Goal: Transaction & Acquisition: Purchase product/service

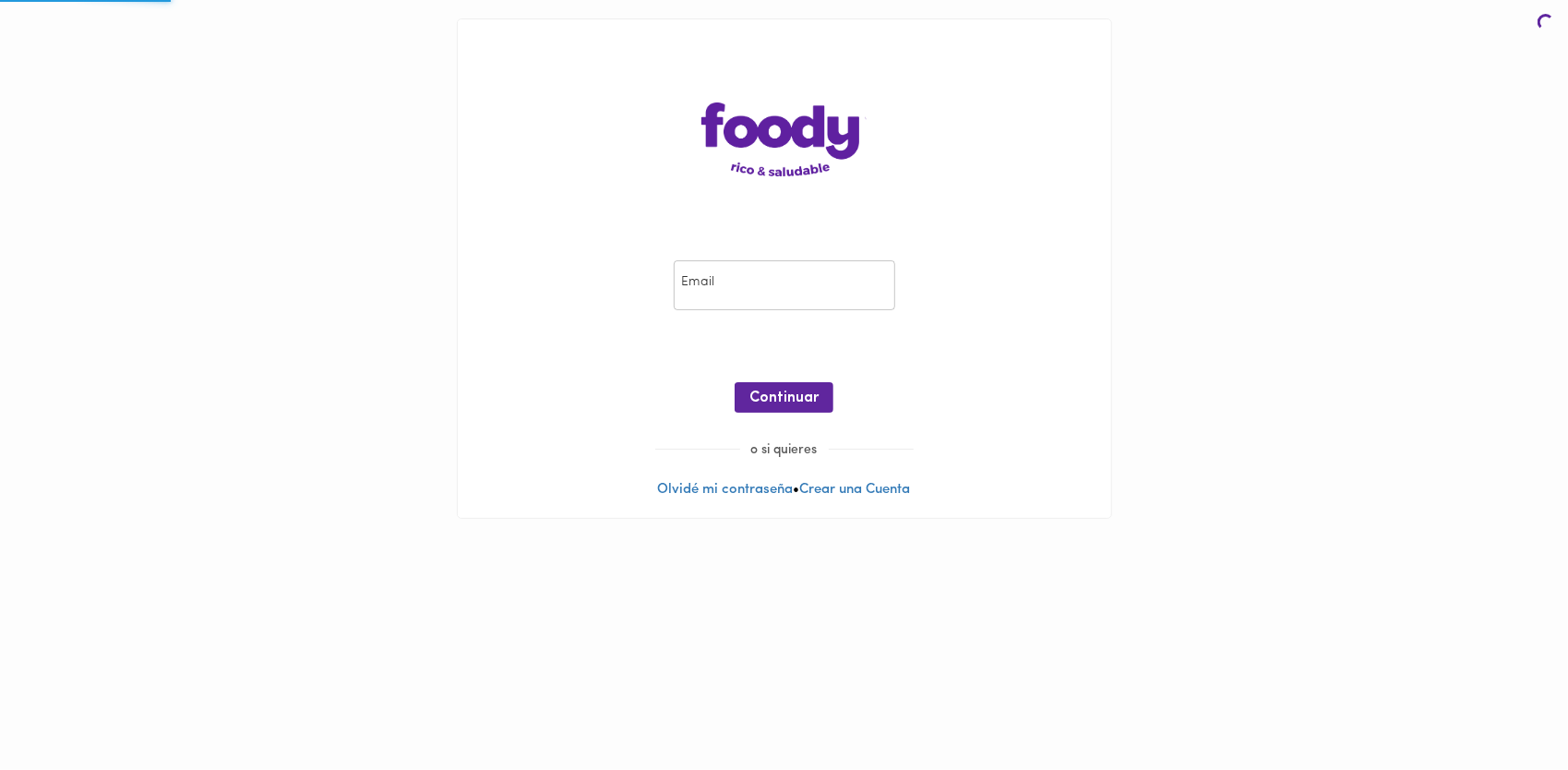
click at [784, 288] on input "email" at bounding box center [784, 286] width 222 height 51
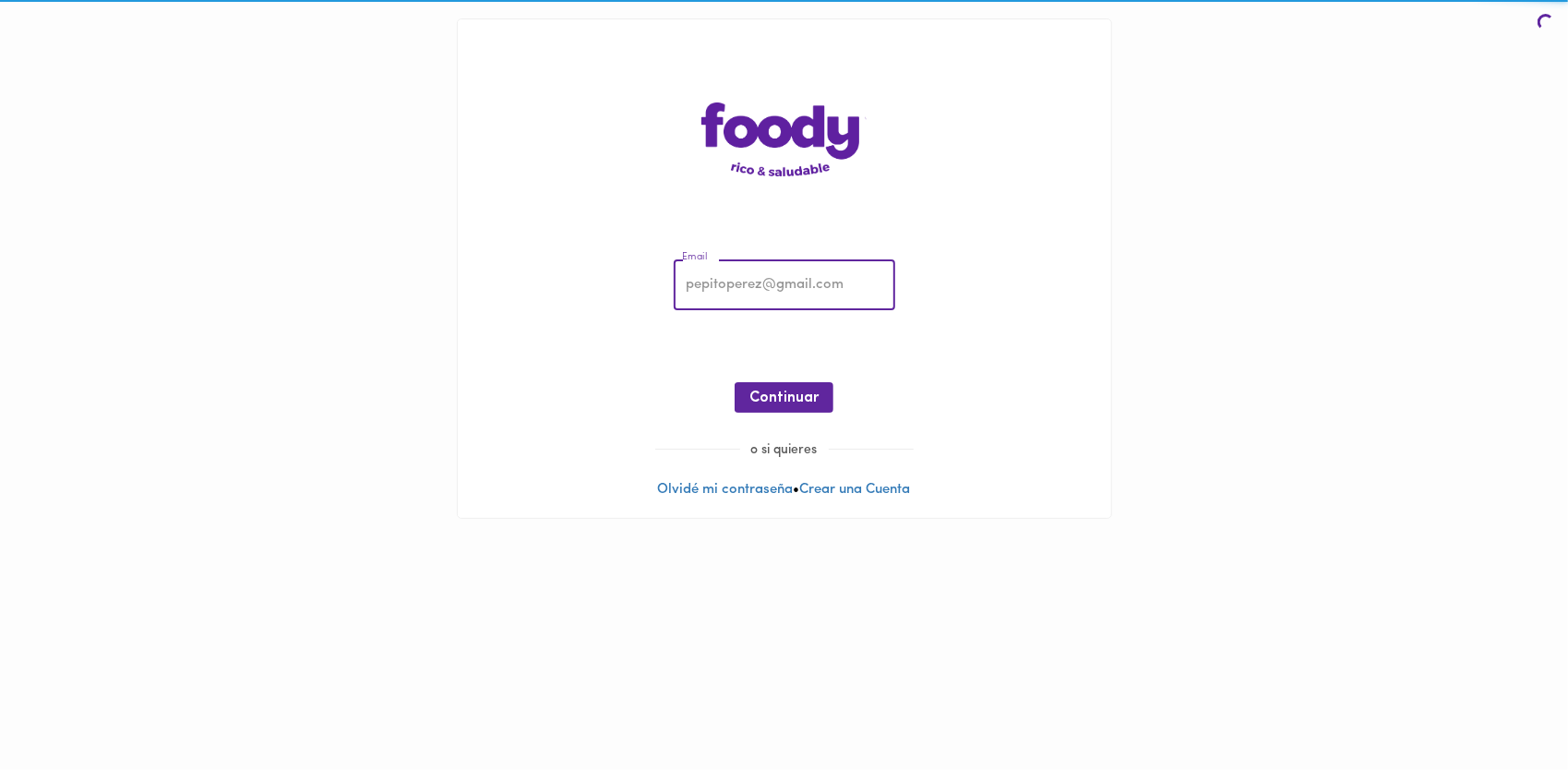
type input "[EMAIL_ADDRESS][DOMAIN_NAME]"
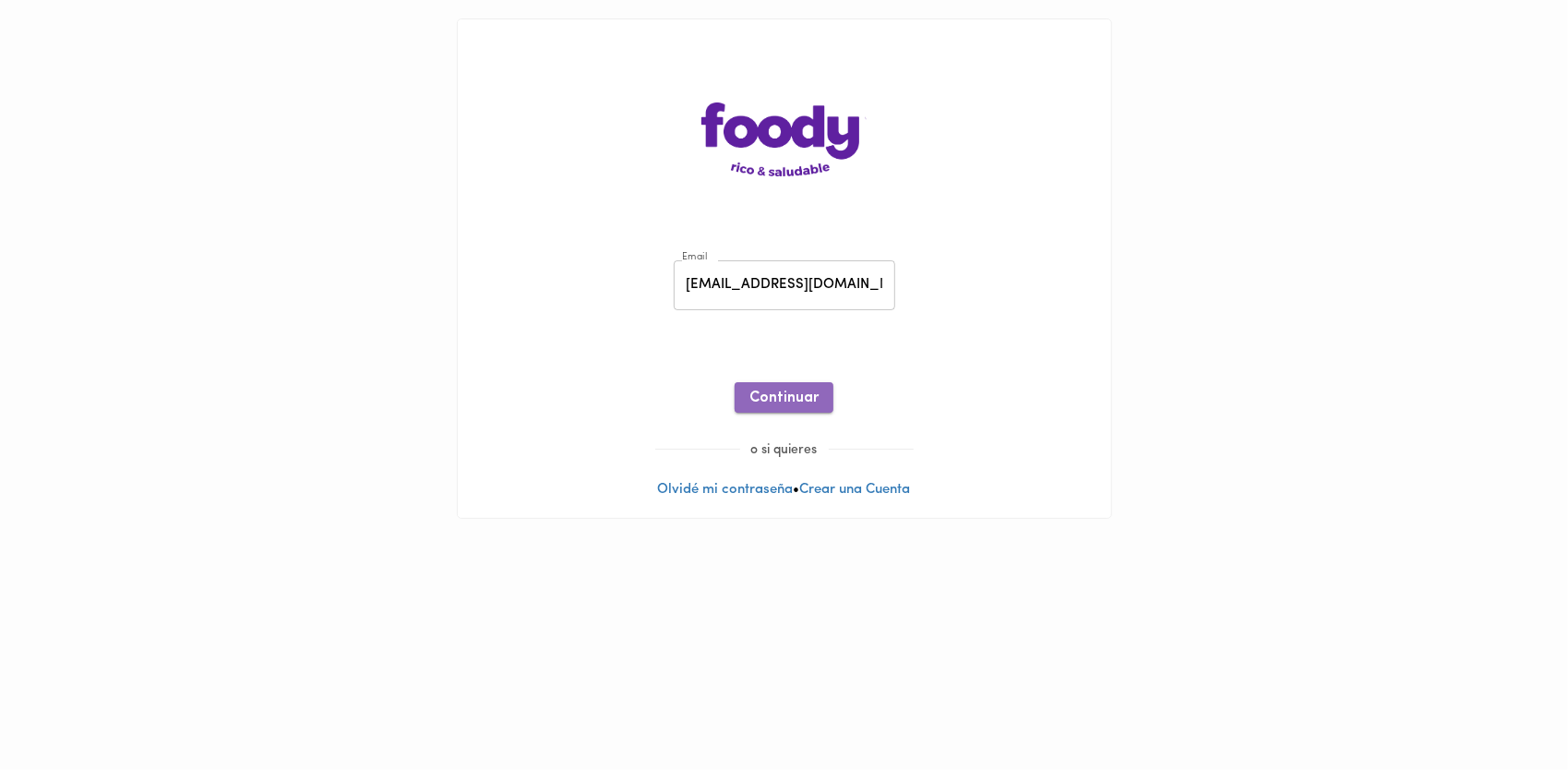
click at [808, 407] on span "Continuar" at bounding box center [784, 398] width 69 height 18
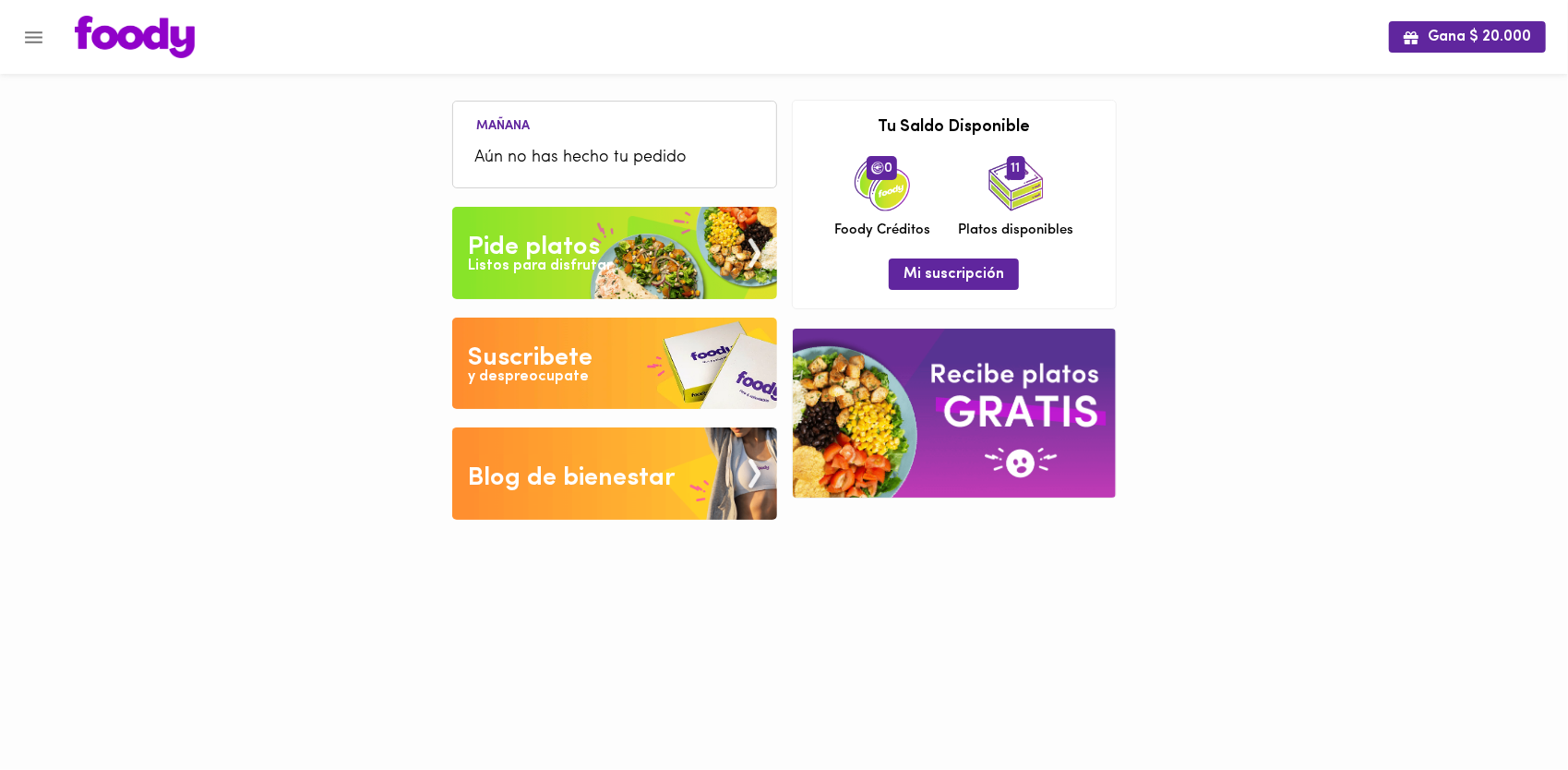
click at [550, 251] on div "Pide platos" at bounding box center [534, 247] width 132 height 37
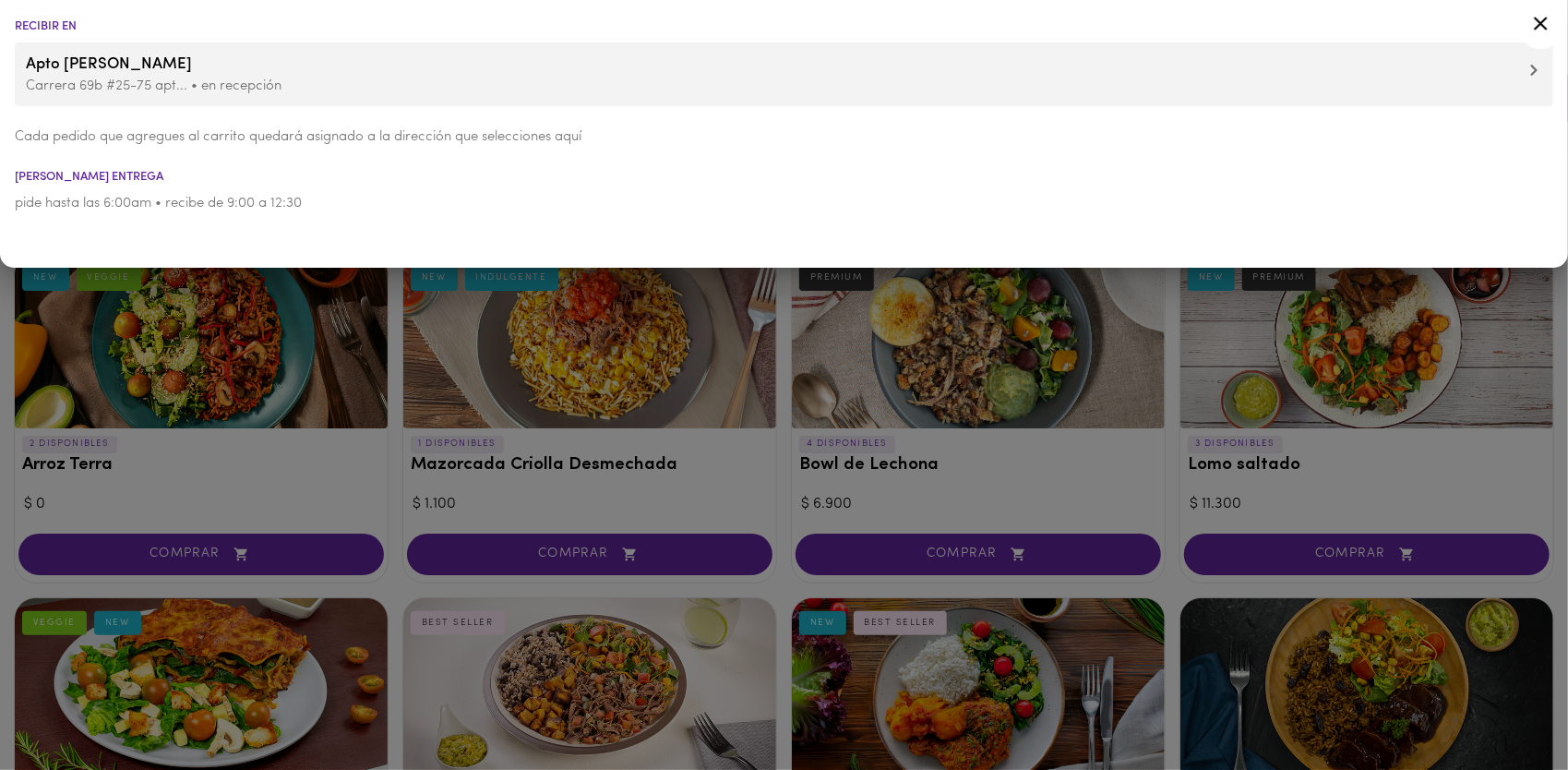
click at [833, 328] on div at bounding box center [784, 385] width 1568 height 770
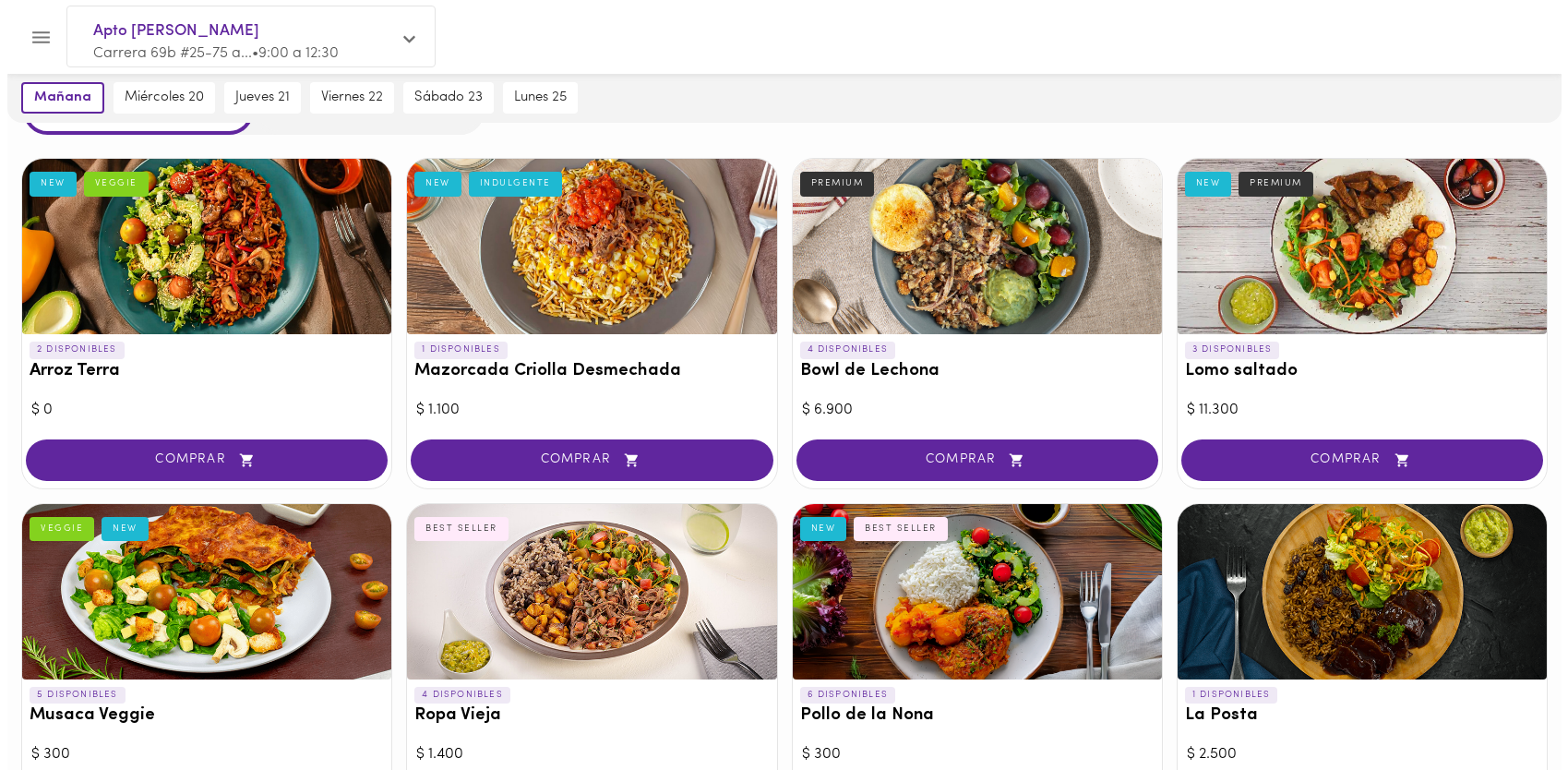
scroll to position [92, 0]
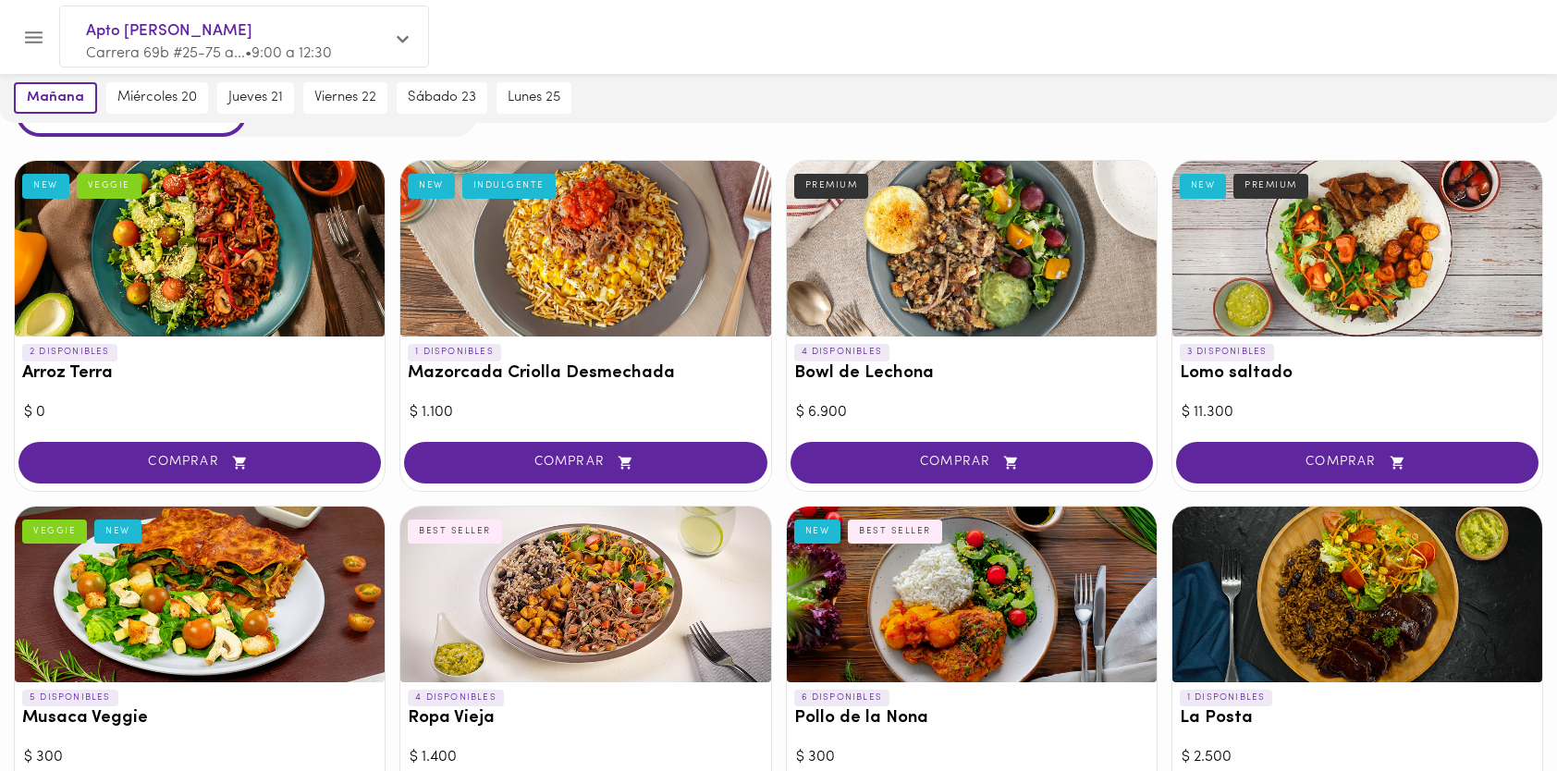
click at [250, 283] on div at bounding box center [200, 249] width 370 height 176
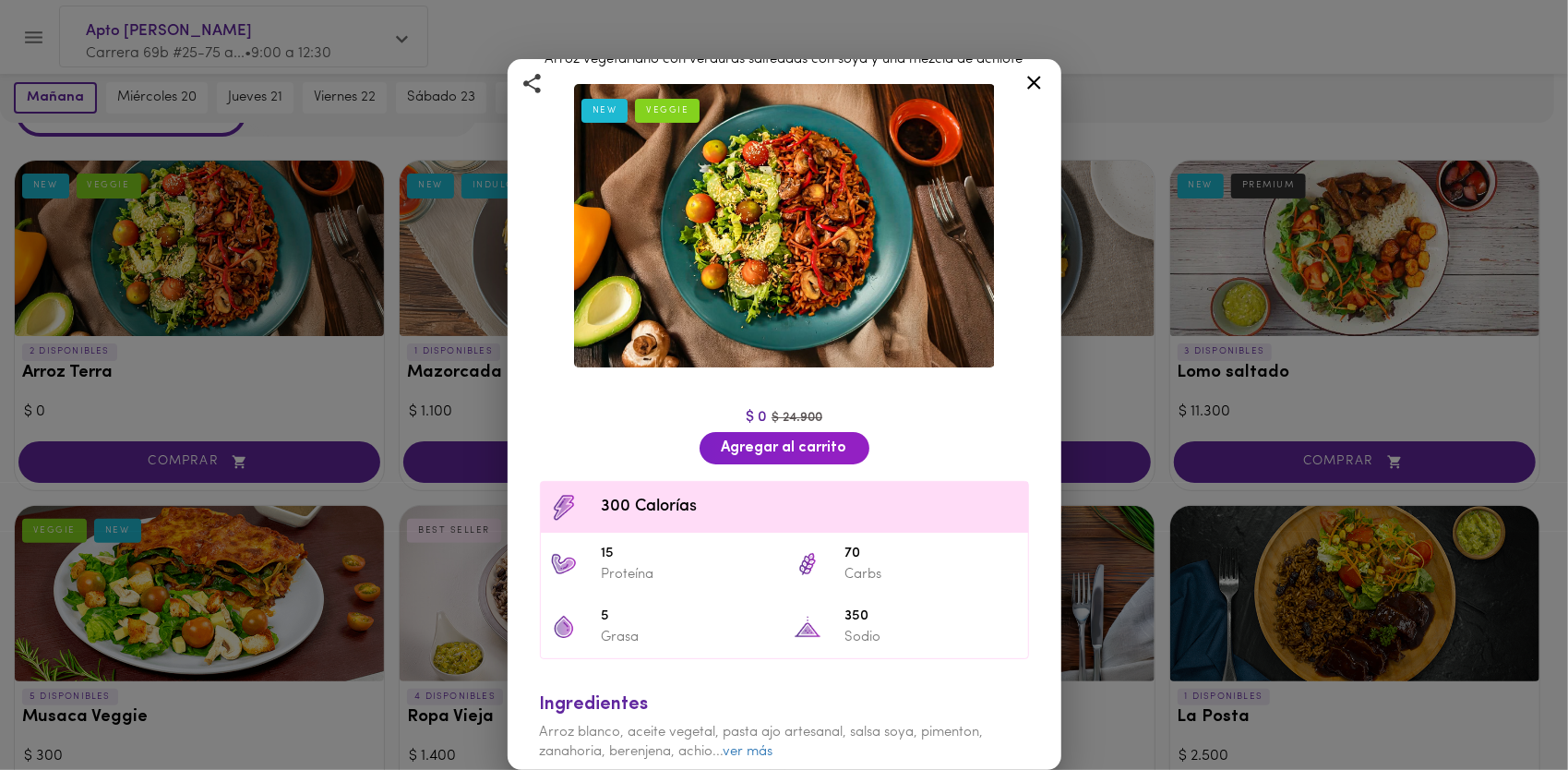
scroll to position [74, 0]
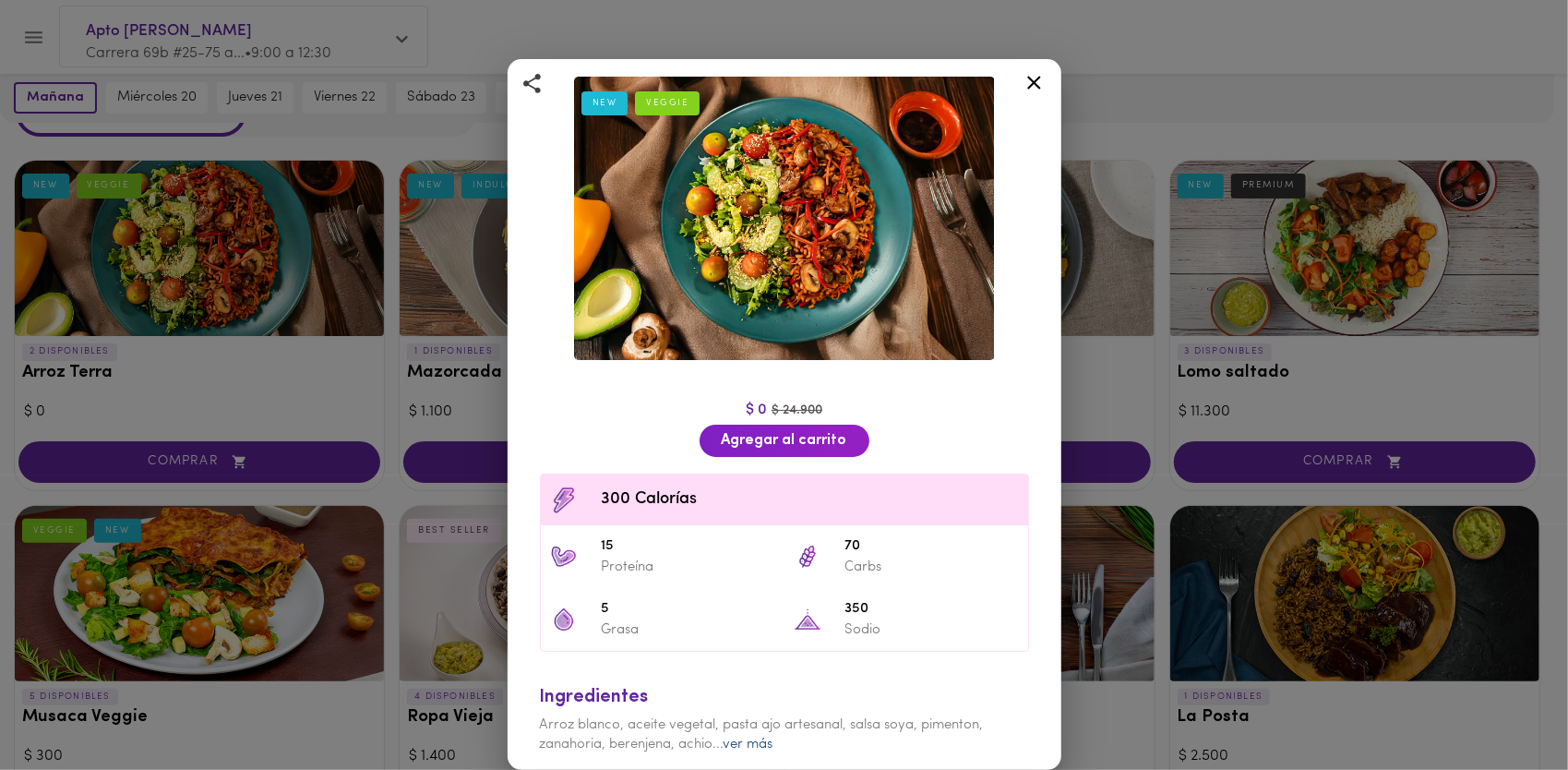
click at [744, 738] on link "ver más" at bounding box center [749, 745] width 50 height 14
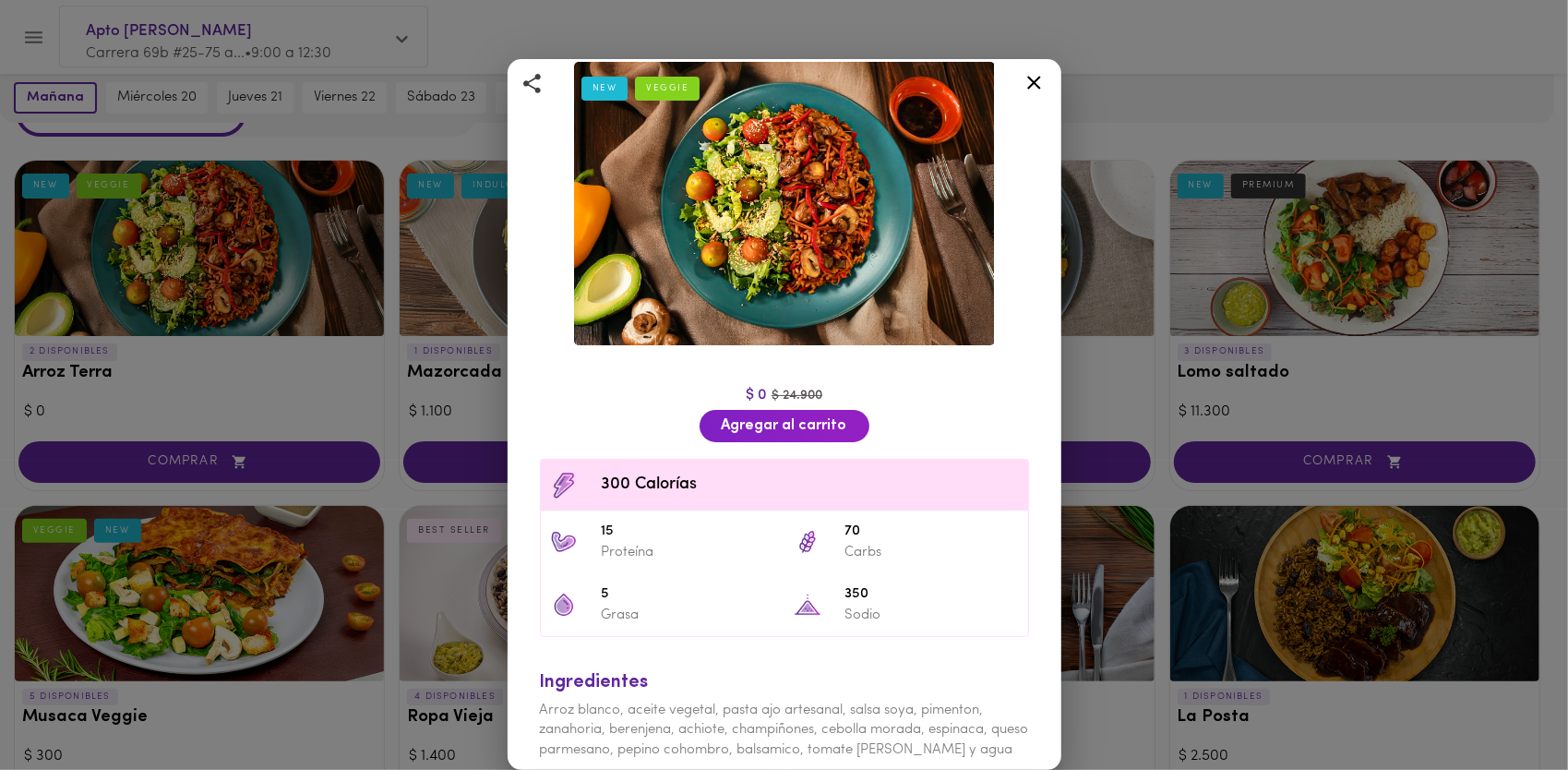
scroll to position [93, 0]
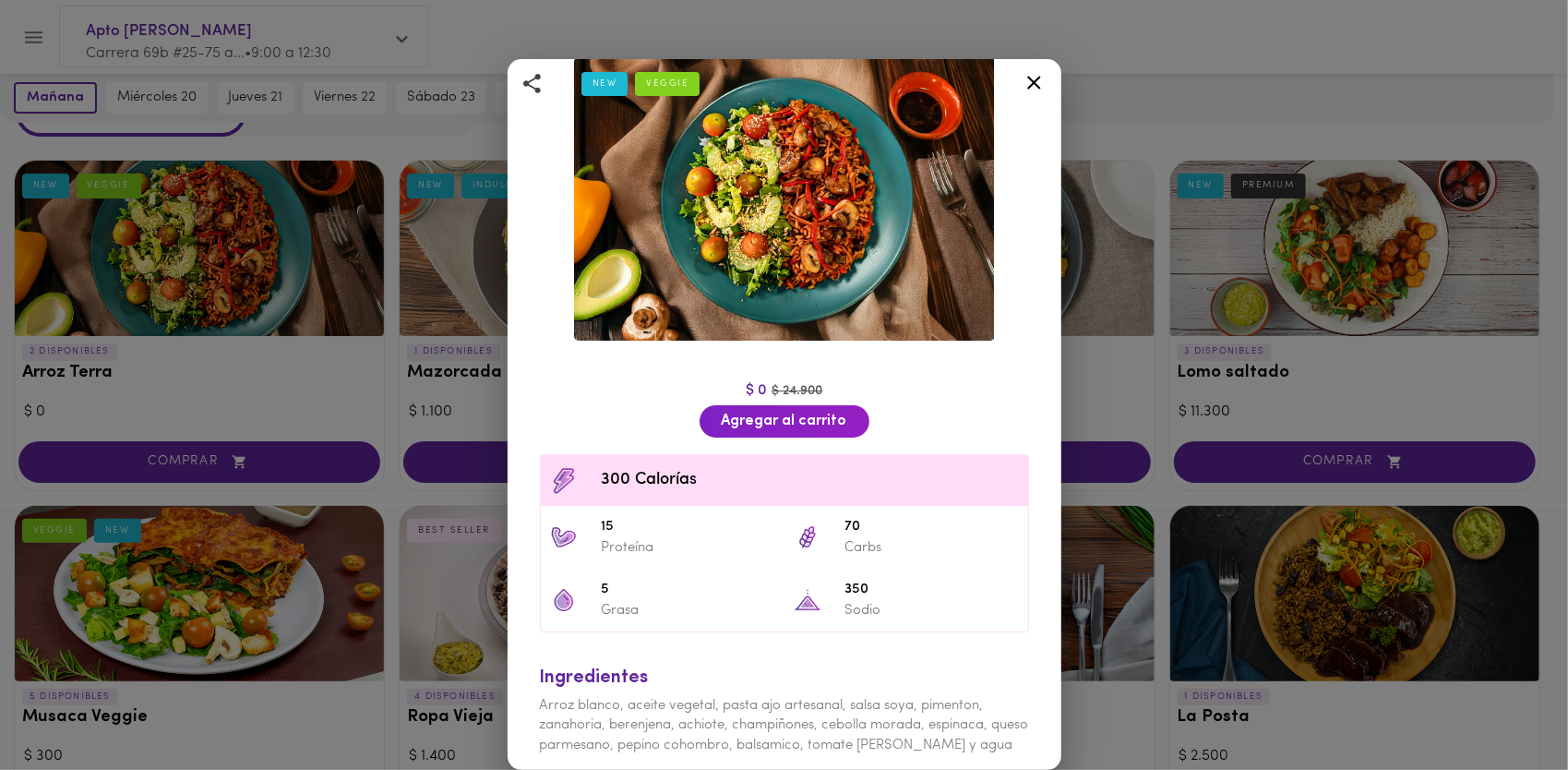
click at [1033, 89] on icon at bounding box center [1033, 82] width 23 height 23
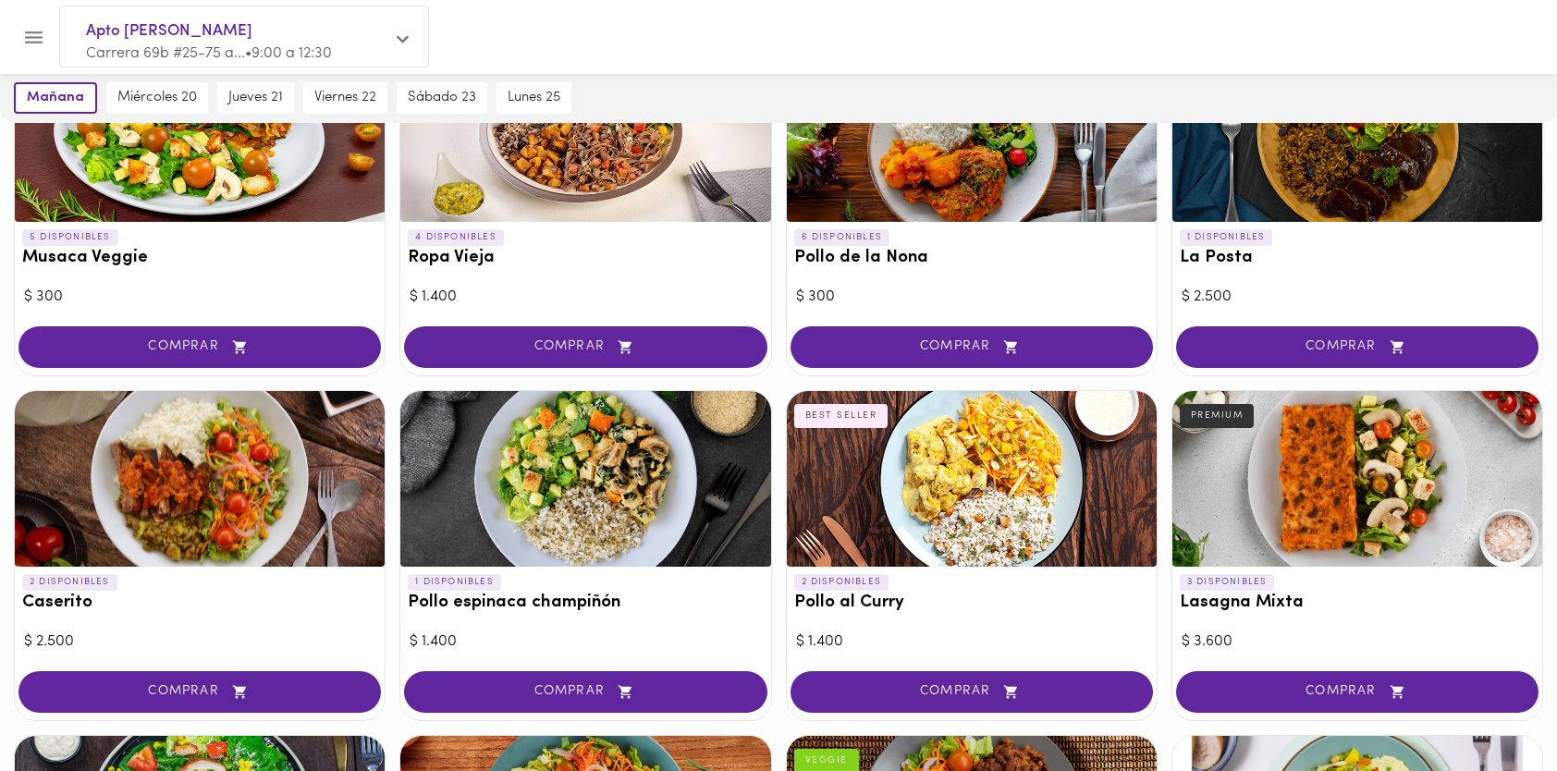
scroll to position [555, 0]
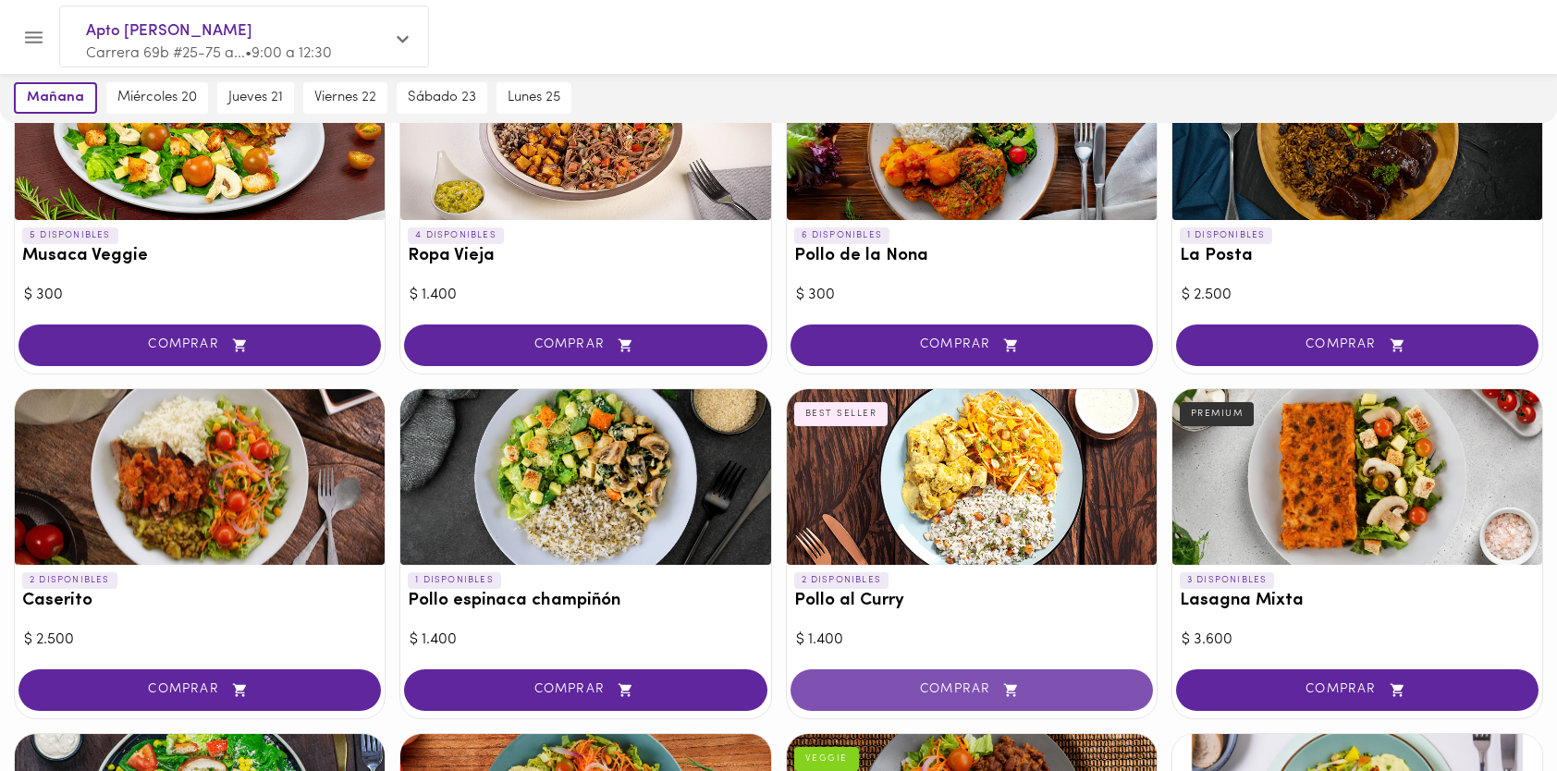
click at [1104, 684] on span "COMPRAR" at bounding box center [972, 690] width 316 height 16
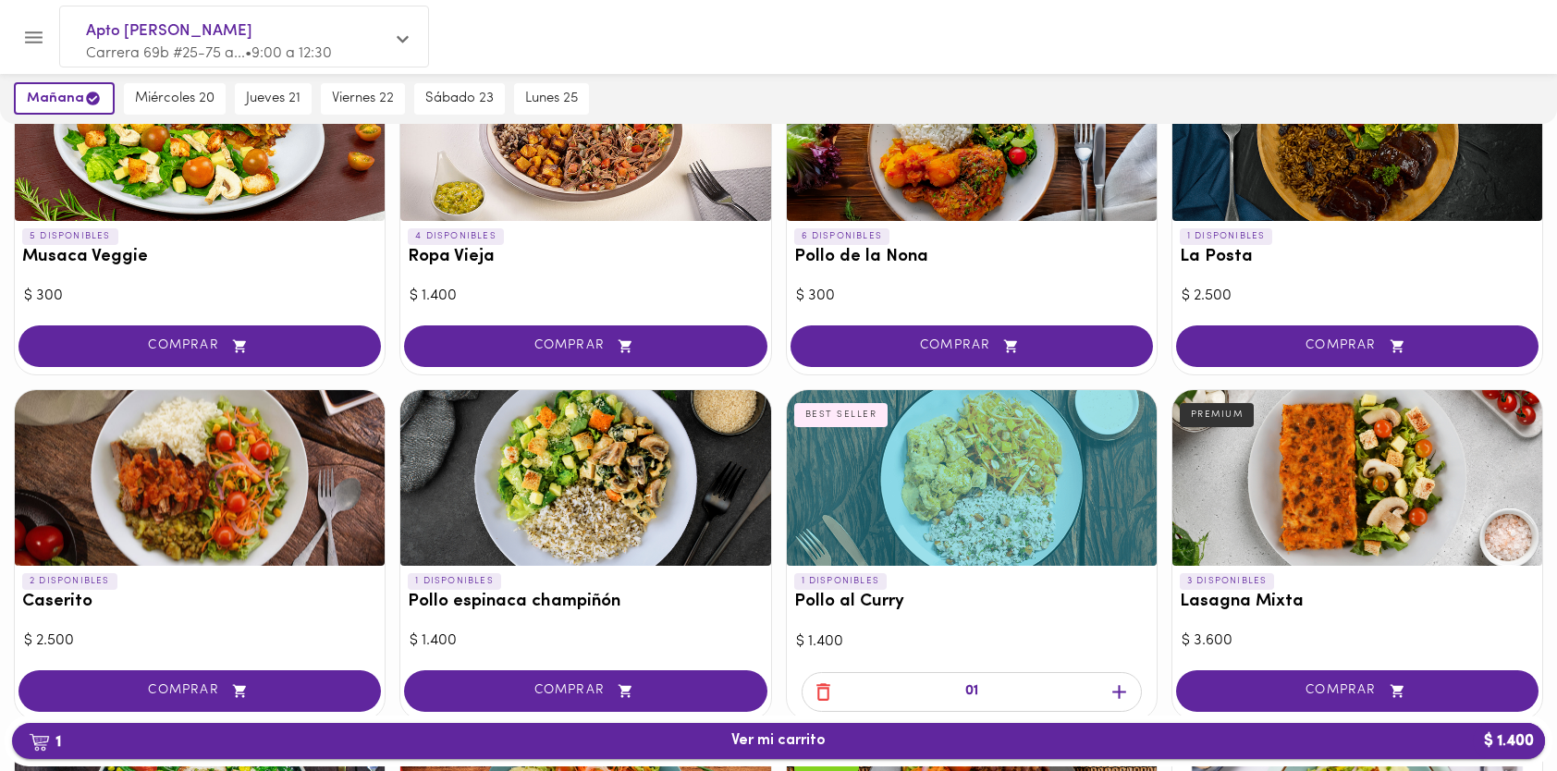
click at [969, 751] on button "1 Ver mi carrito $ 1.400" at bounding box center [778, 741] width 1533 height 36
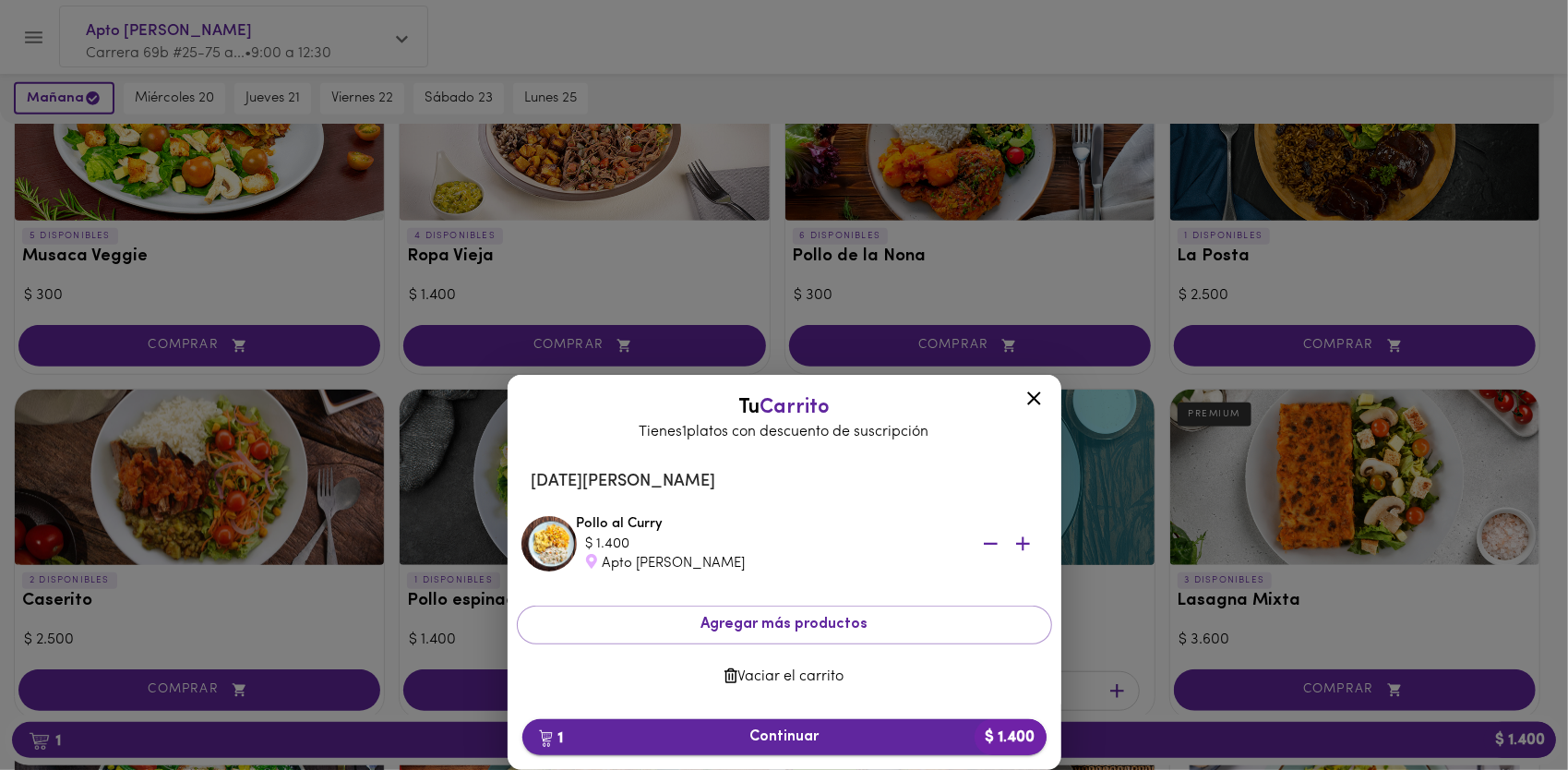
click at [958, 750] on button "1 Continuar $ 1.400" at bounding box center [784, 737] width 524 height 36
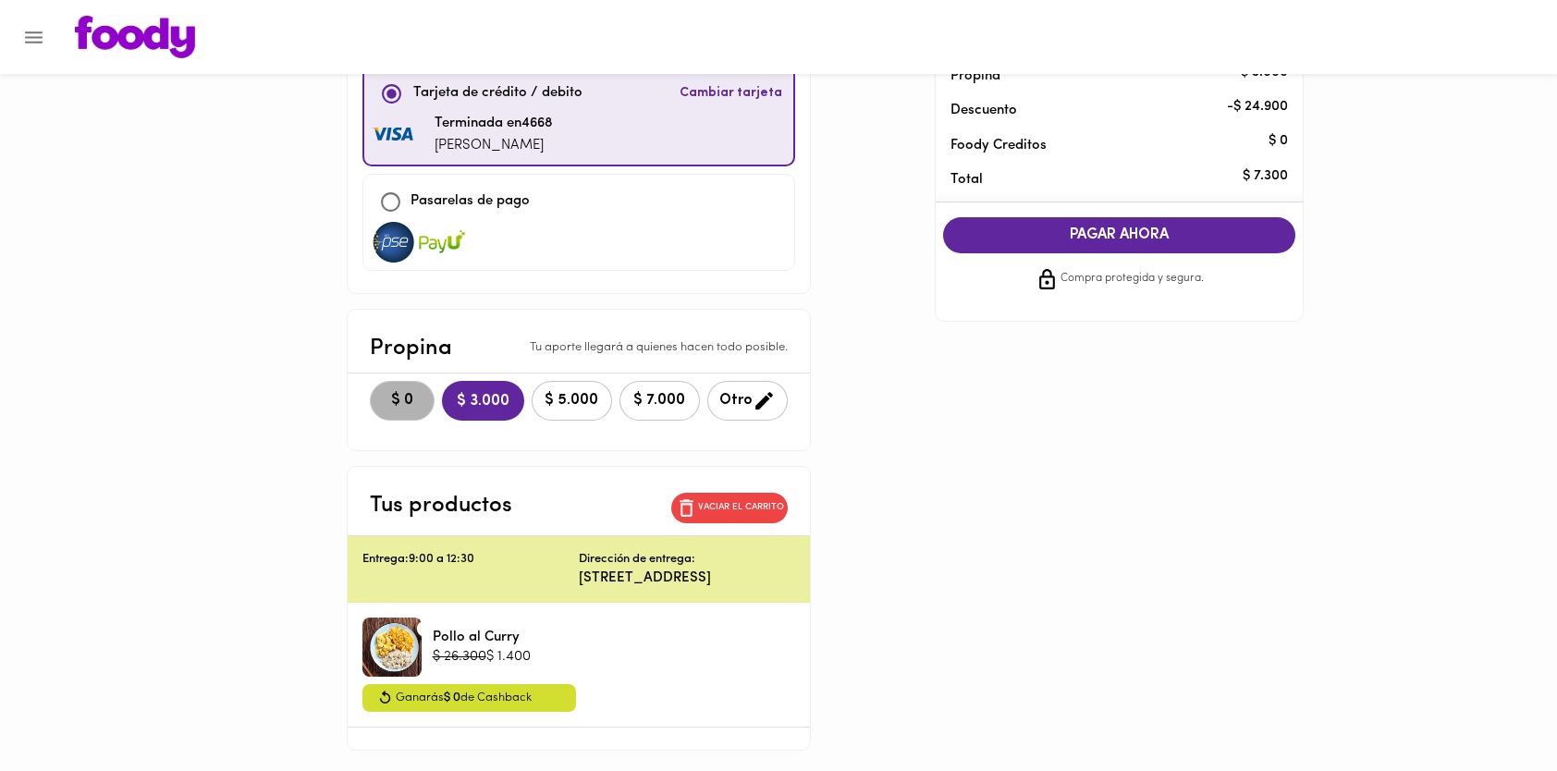
click at [418, 414] on button "$ 0" at bounding box center [402, 401] width 65 height 40
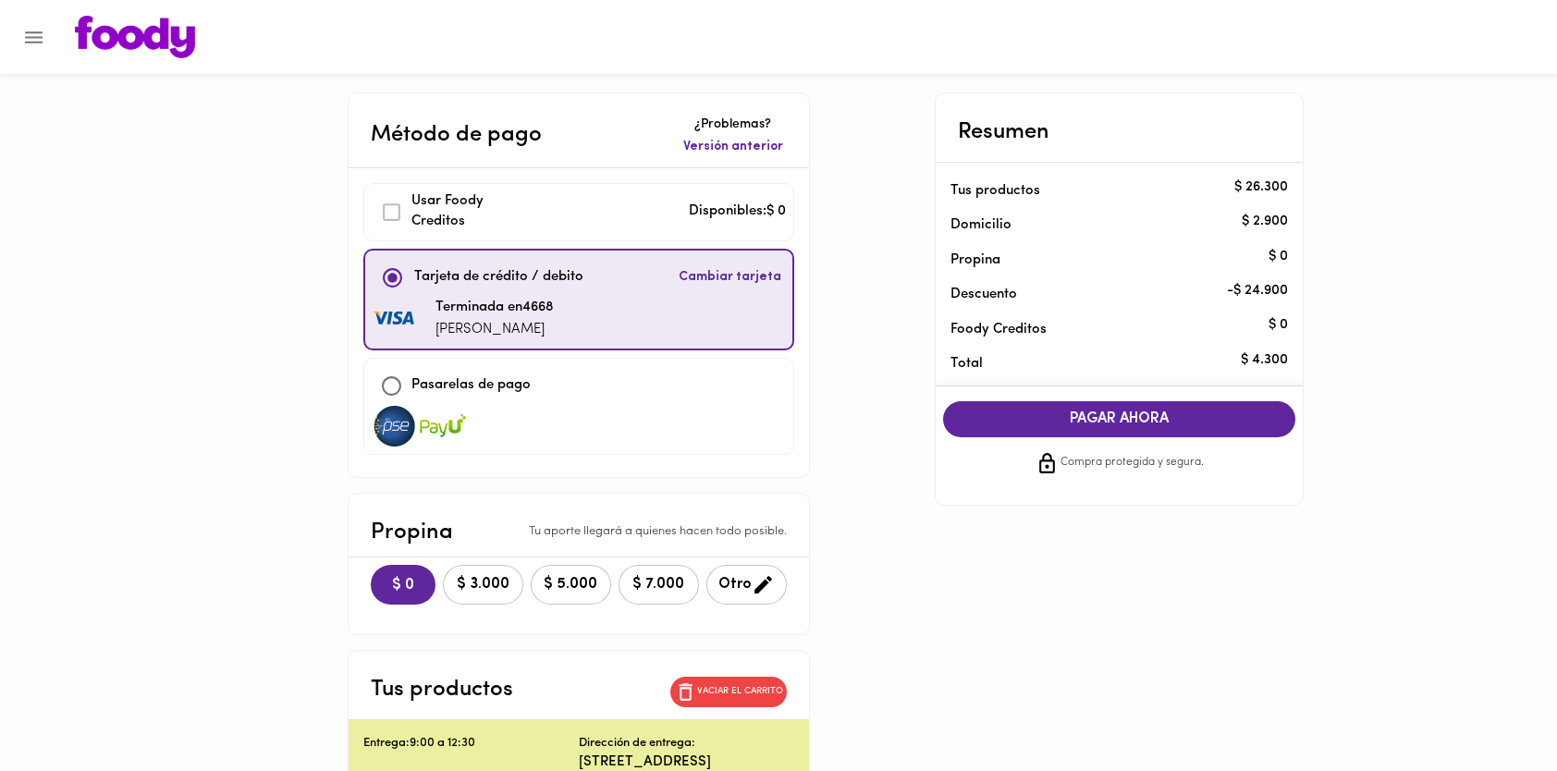
click at [1061, 425] on span "PAGAR AHORA" at bounding box center [1120, 419] width 316 height 18
